Goal: Information Seeking & Learning: Learn about a topic

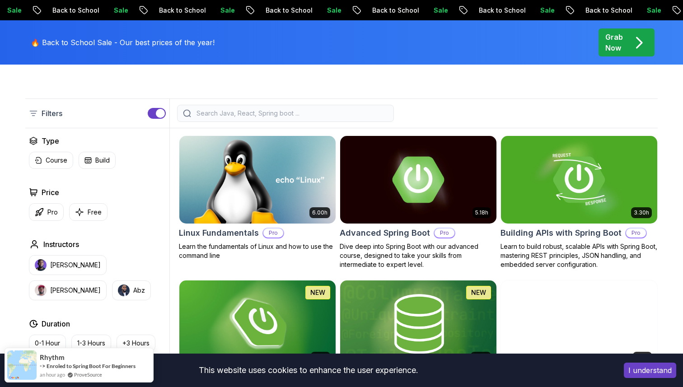
scroll to position [232, 0]
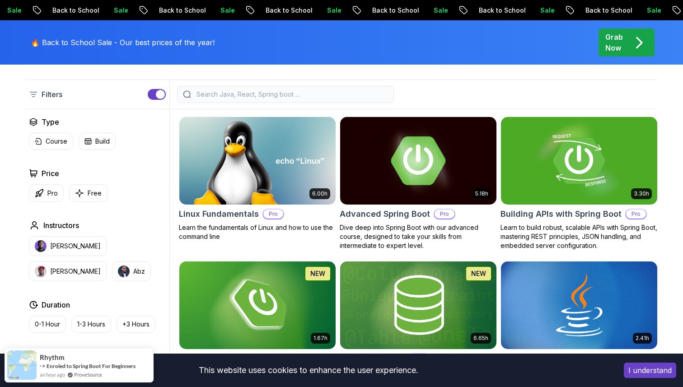
click at [388, 172] on img at bounding box center [418, 161] width 164 height 92
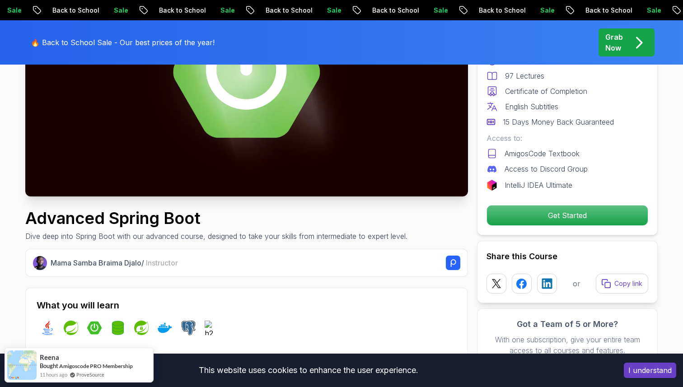
scroll to position [99, 0]
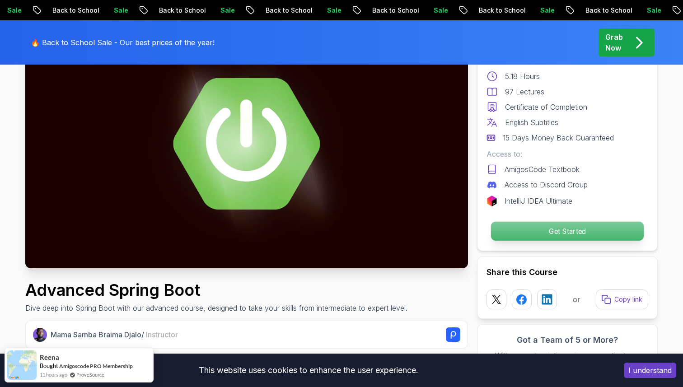
click at [509, 229] on p "Get Started" at bounding box center [567, 231] width 153 height 19
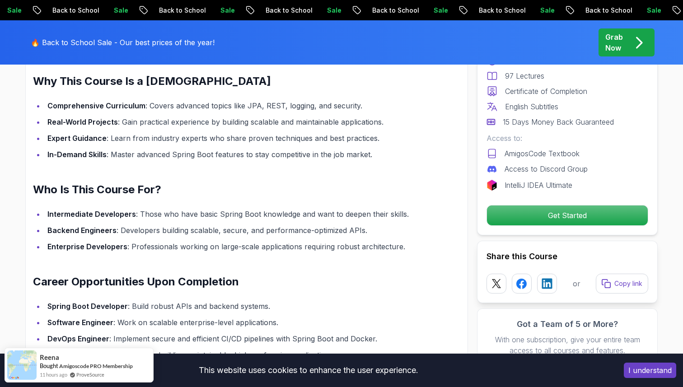
scroll to position [624, 0]
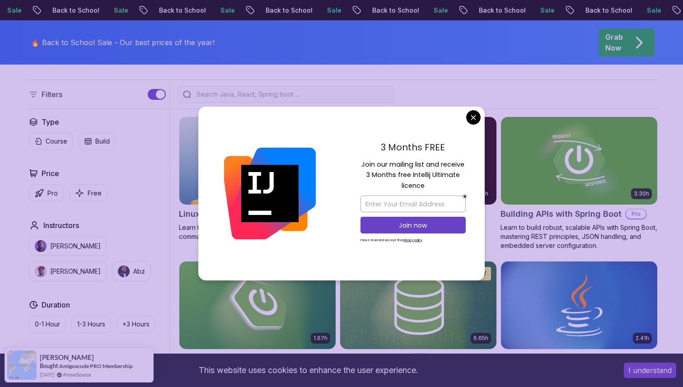
scroll to position [416, 0]
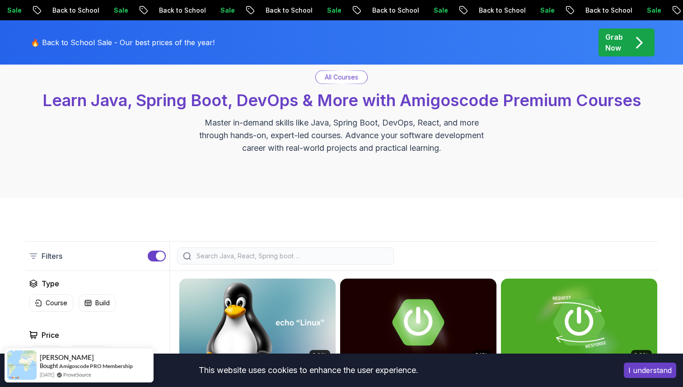
scroll to position [172, 0]
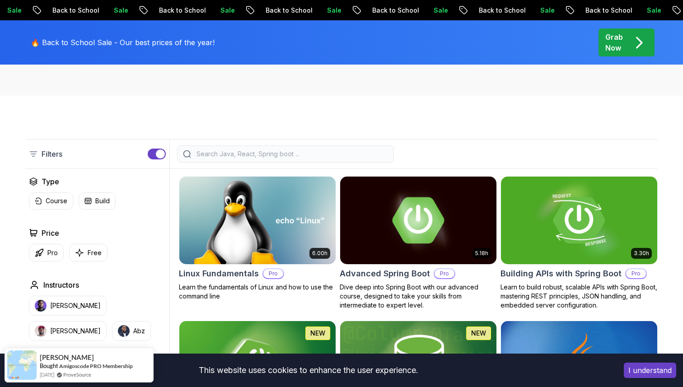
click at [158, 155] on div "button" at bounding box center [160, 154] width 9 height 9
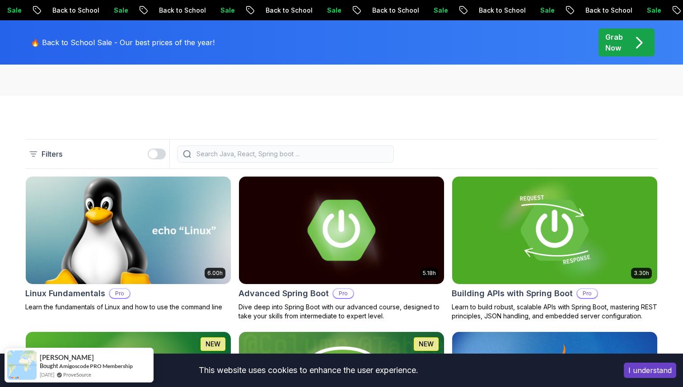
click at [158, 155] on button "button" at bounding box center [157, 154] width 18 height 11
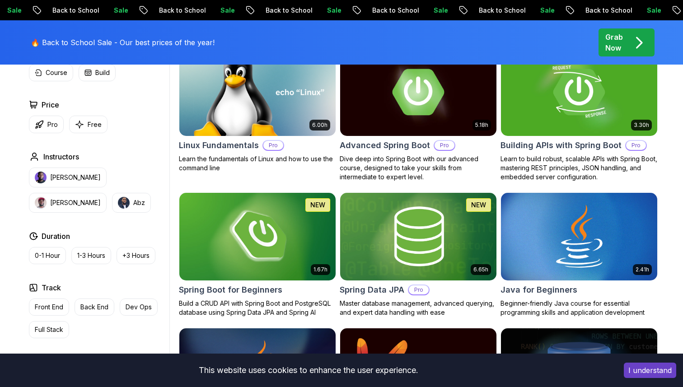
scroll to position [281, 0]
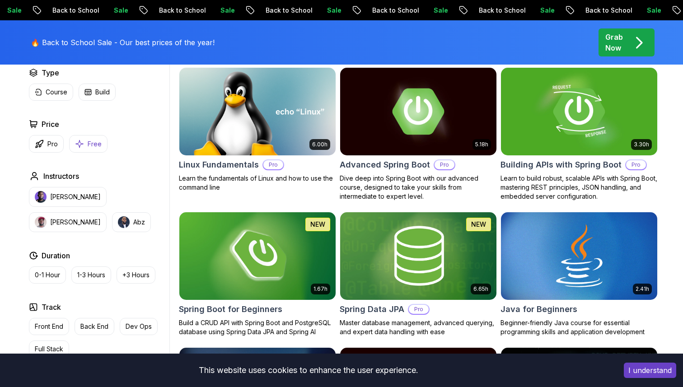
click at [91, 147] on p "Free" at bounding box center [95, 144] width 14 height 9
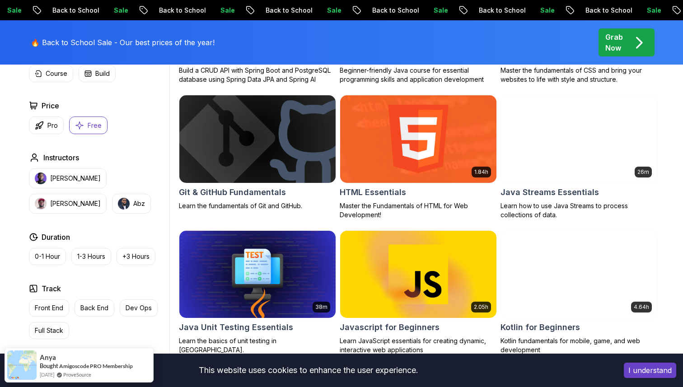
scroll to position [203, 0]
